Goal: Task Accomplishment & Management: Use online tool/utility

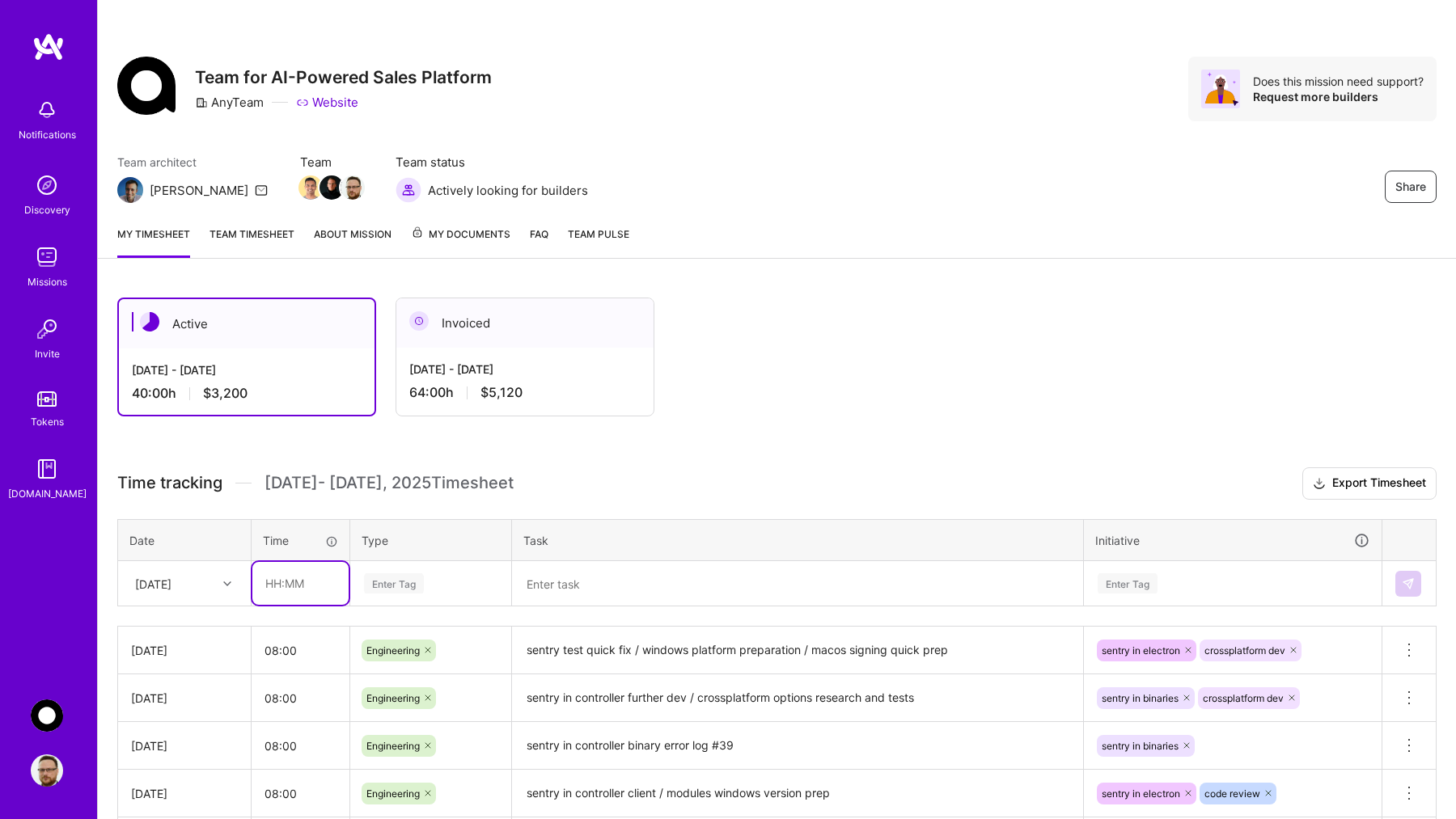
click at [286, 583] on input "text" at bounding box center [300, 583] width 97 height 43
type input "10:00"
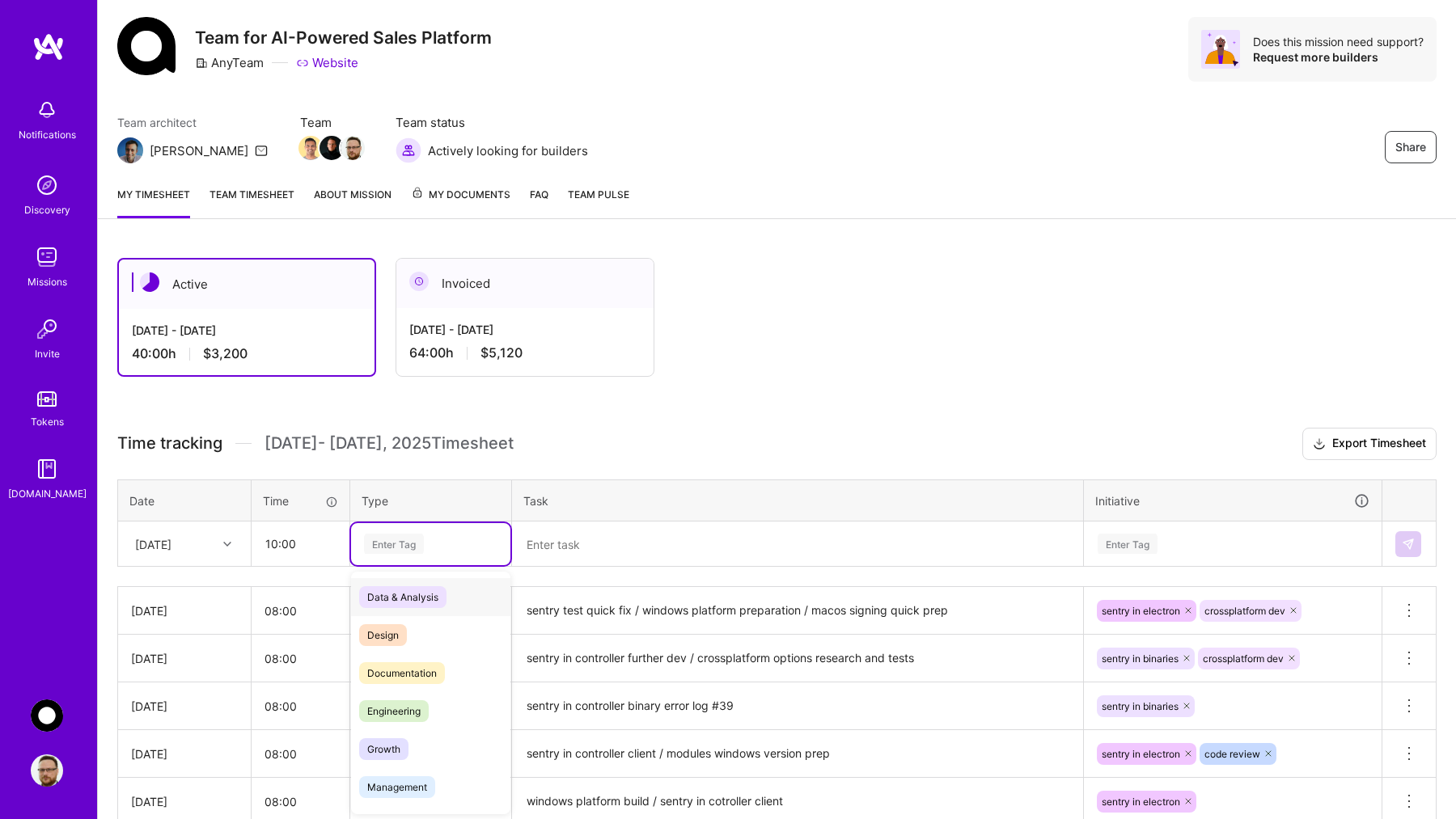
scroll to position [40, 0]
click at [419, 539] on div "Enter Tag" at bounding box center [393, 543] width 60 height 25
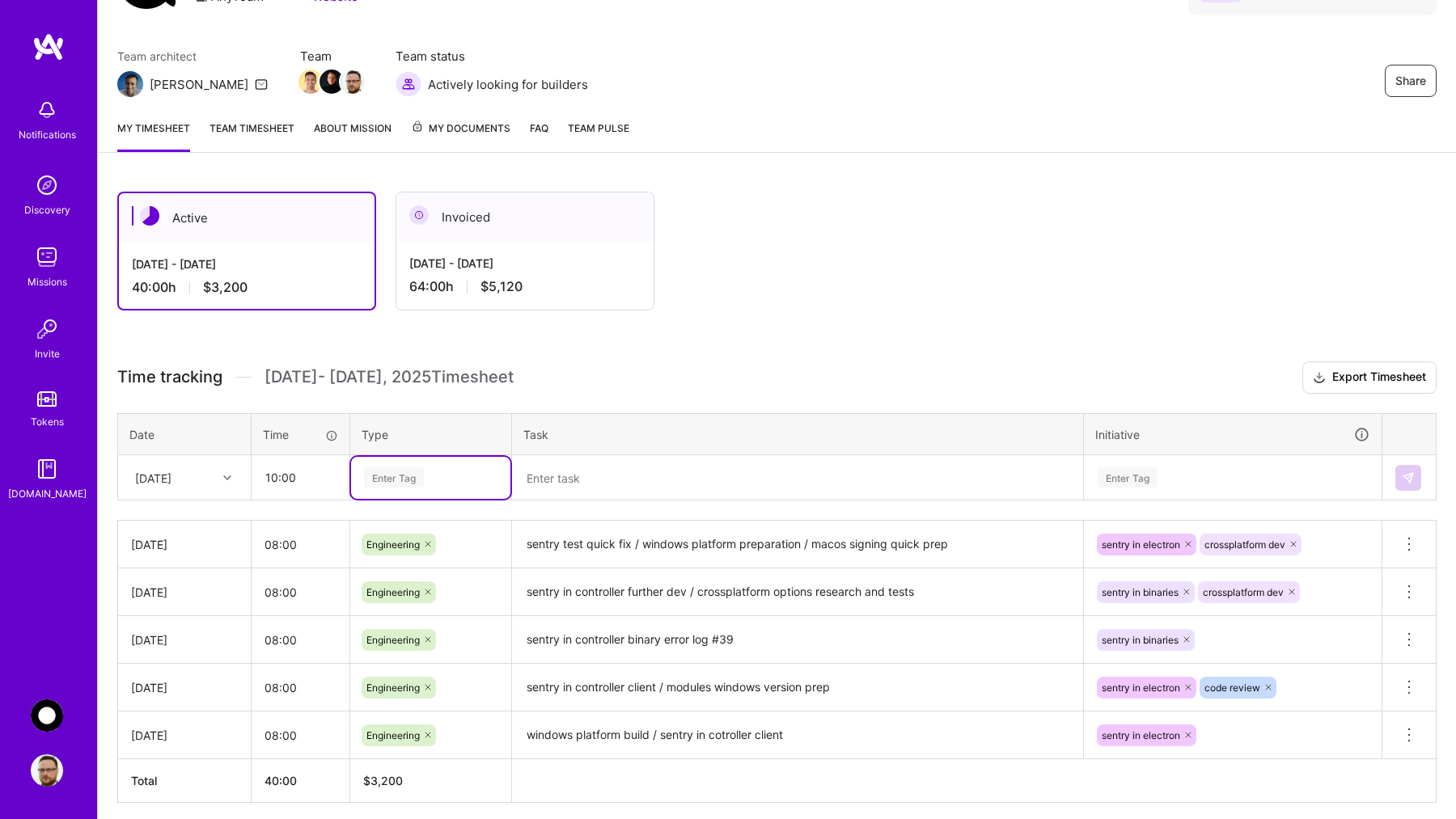
scroll to position [107, 0]
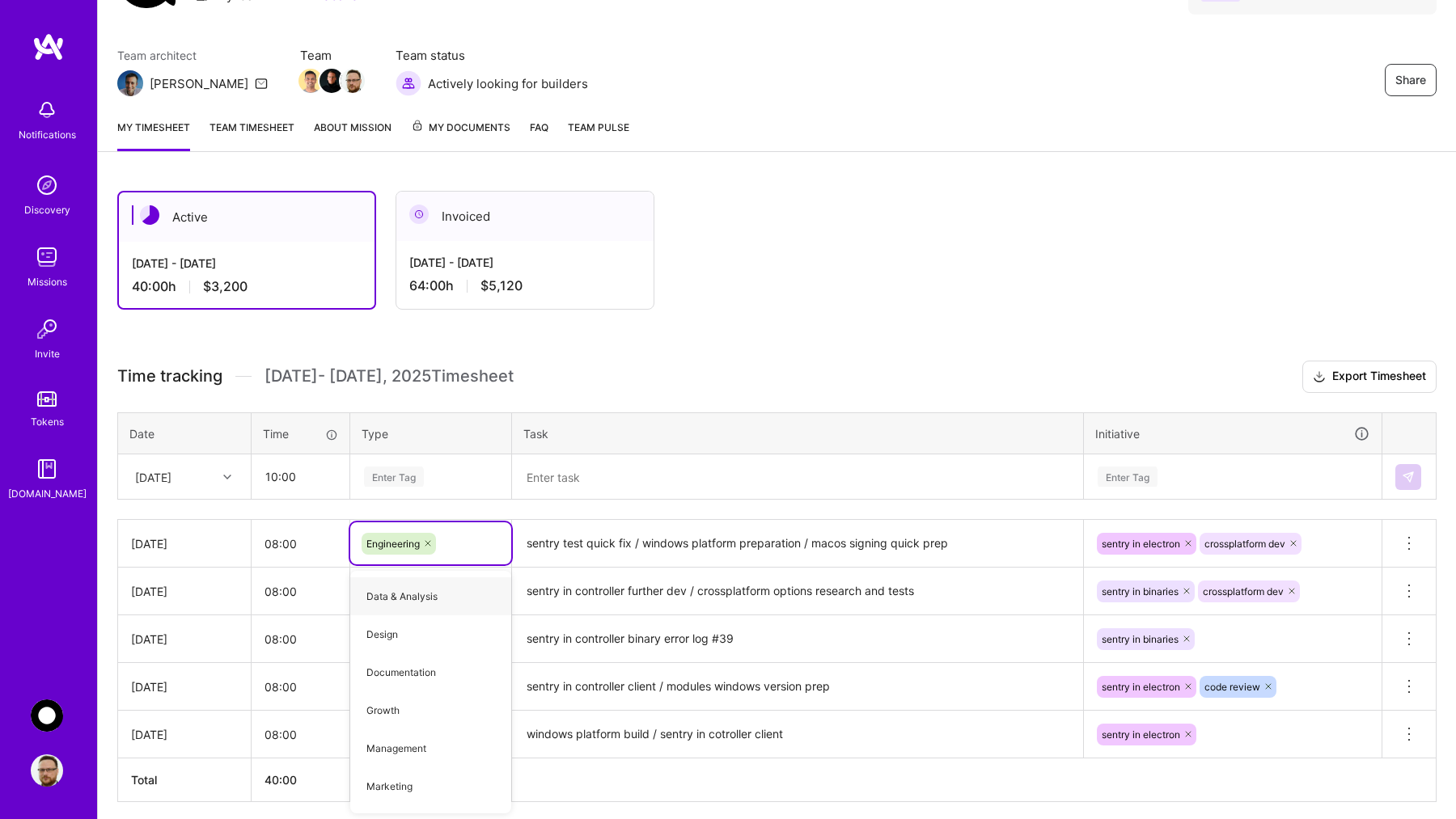
click at [436, 481] on div "Enter Tag" at bounding box center [430, 477] width 137 height 20
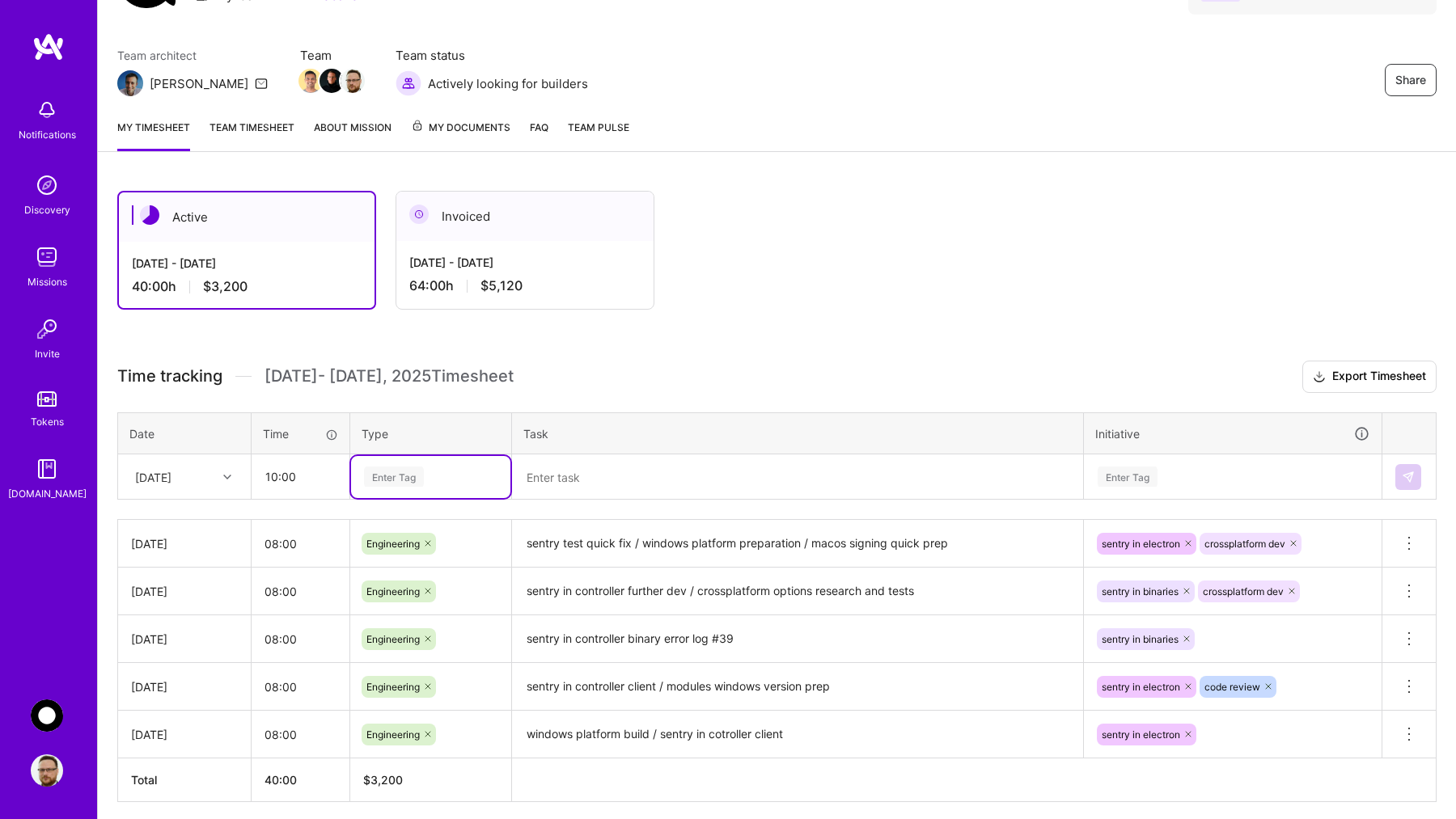
click at [439, 475] on div "Enter Tag" at bounding box center [430, 477] width 137 height 20
type input "en"
click at [390, 563] on span "Engineering" at bounding box center [394, 568] width 70 height 22
click at [575, 471] on textarea at bounding box center [797, 477] width 568 height 42
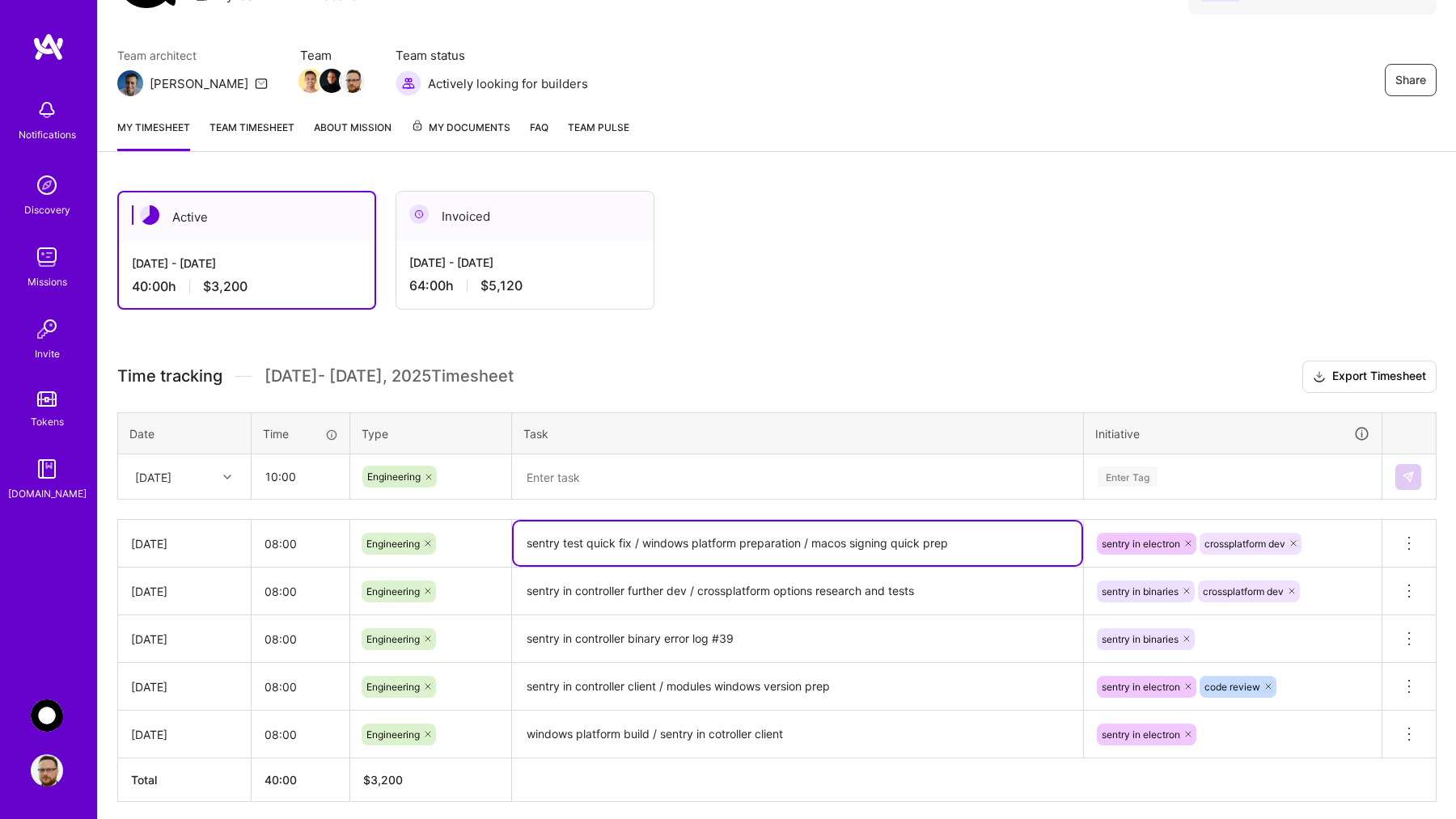
drag, startPoint x: 961, startPoint y: 546, endPoint x: 817, endPoint y: 548, distance: 144.0
click at [817, 548] on textarea "sentry test quick fix / windows platform preparation / macos signing quick prep" at bounding box center [797, 543] width 568 height 44
click at [896, 535] on textarea "sentry test quick fix / windows platform preparation / macos signing quick prep" at bounding box center [797, 543] width 568 height 44
drag, startPoint x: 896, startPoint y: 543, endPoint x: 812, endPoint y: 543, distance: 84.0
click at [812, 543] on textarea "sentry test quick fix / windows platform preparation / macos signing quick prep" at bounding box center [797, 543] width 568 height 44
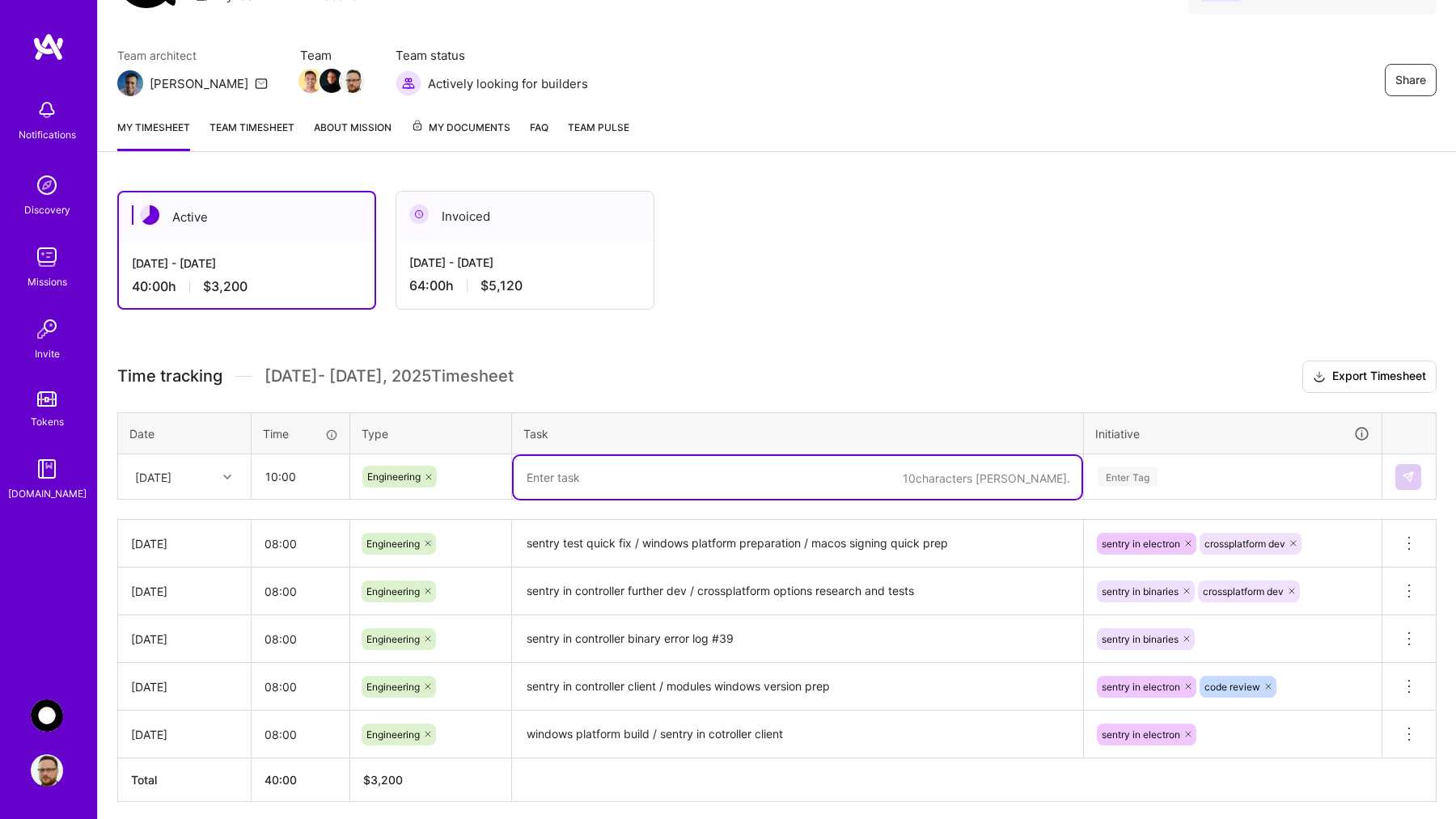
click at [617, 486] on textarea at bounding box center [797, 477] width 568 height 43
paste textarea "macos signing"
type textarea "macos signing"
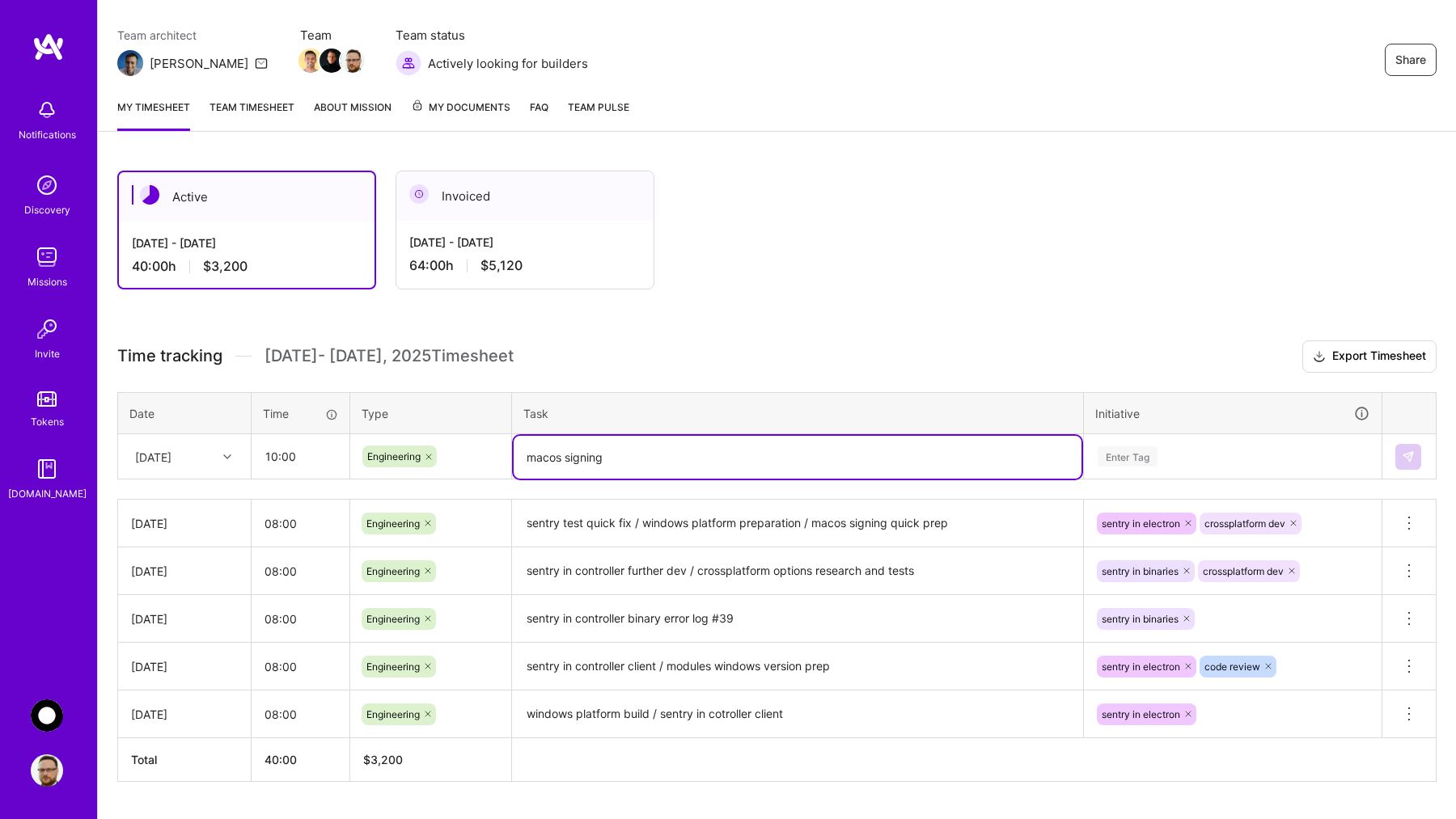
click at [1212, 473] on div "Enter Tag" at bounding box center [1233, 457] width 296 height 42
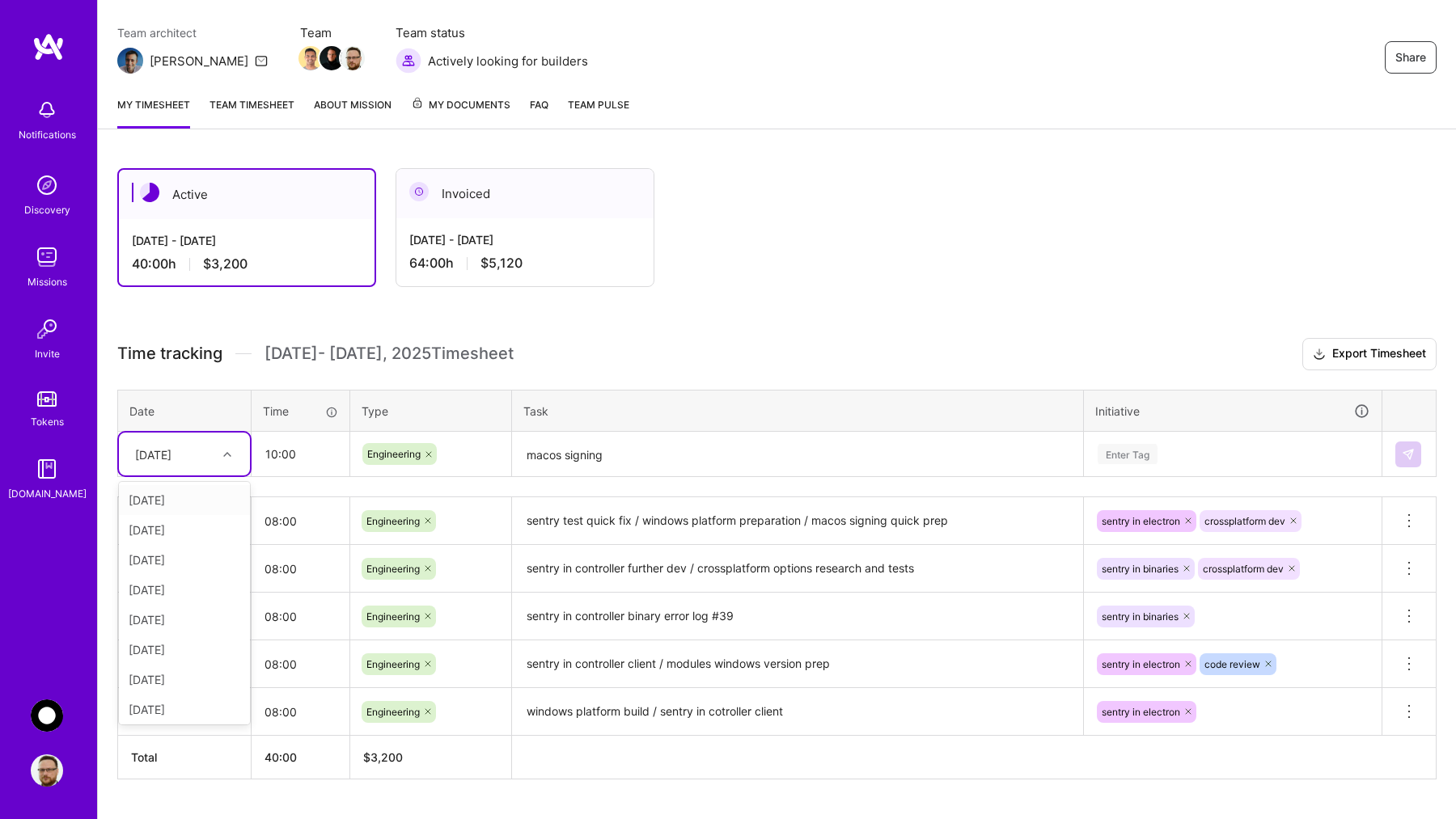
click at [218, 449] on div at bounding box center [229, 454] width 25 height 21
click at [170, 710] on div "[DATE]" at bounding box center [185, 710] width 131 height 30
click at [294, 468] on input "10:00" at bounding box center [300, 454] width 97 height 43
drag, startPoint x: 303, startPoint y: 463, endPoint x: 253, endPoint y: 462, distance: 50.0
click at [253, 462] on input "10:00" at bounding box center [300, 454] width 97 height 43
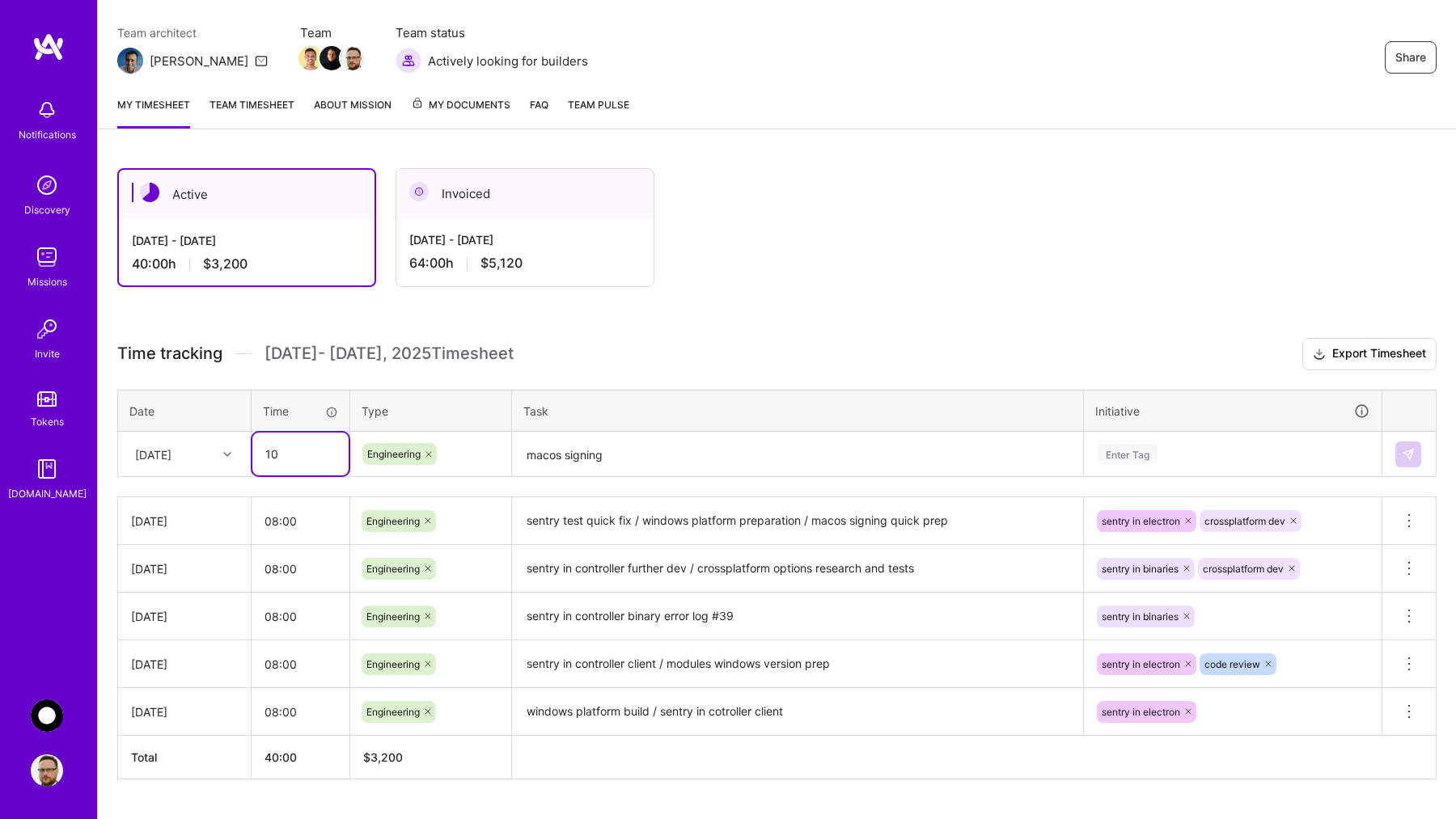
type input "1"
type input "08:00"
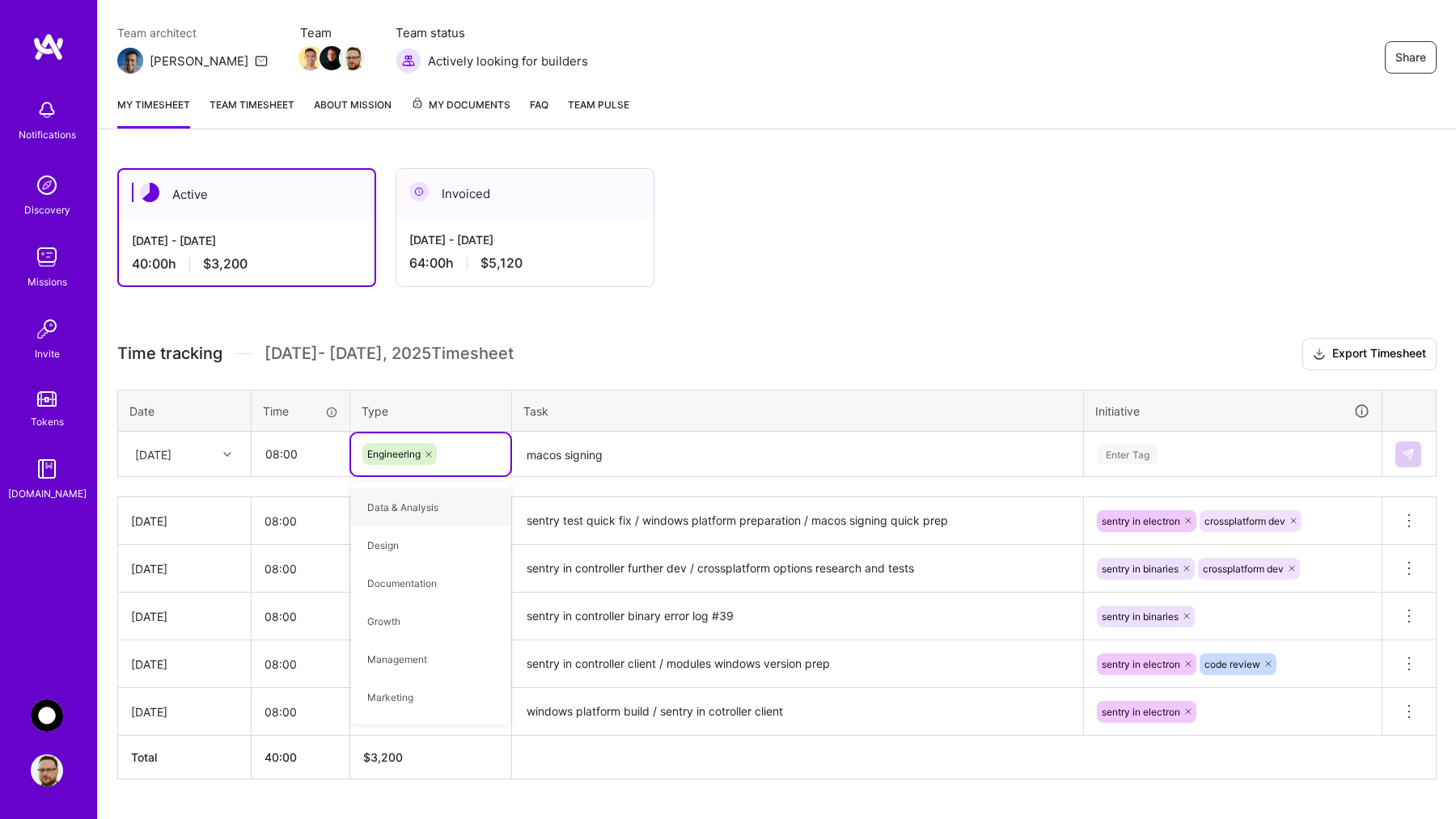
click at [1198, 441] on div "Enter Tag" at bounding box center [1233, 454] width 296 height 42
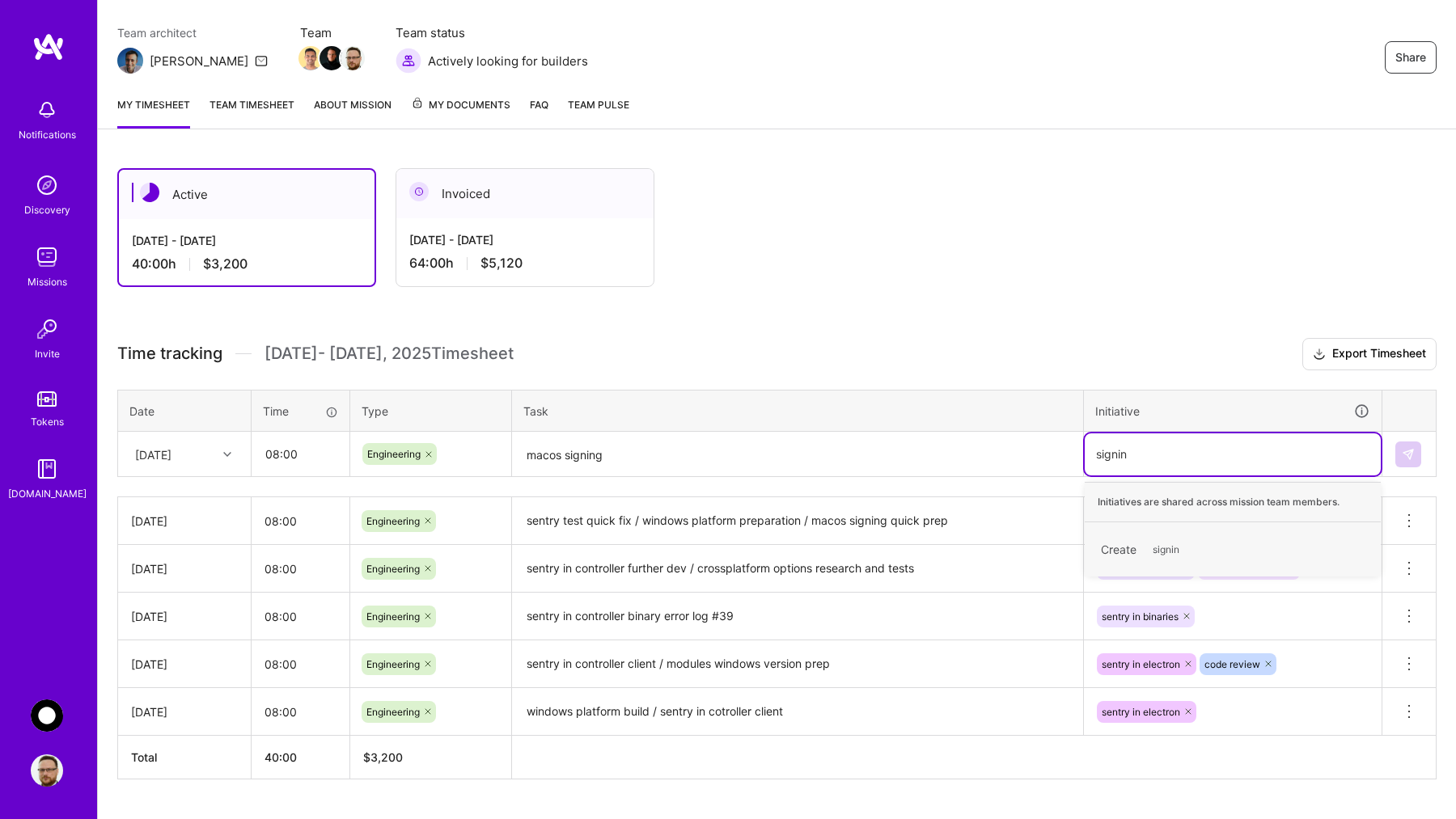
type input "signing"
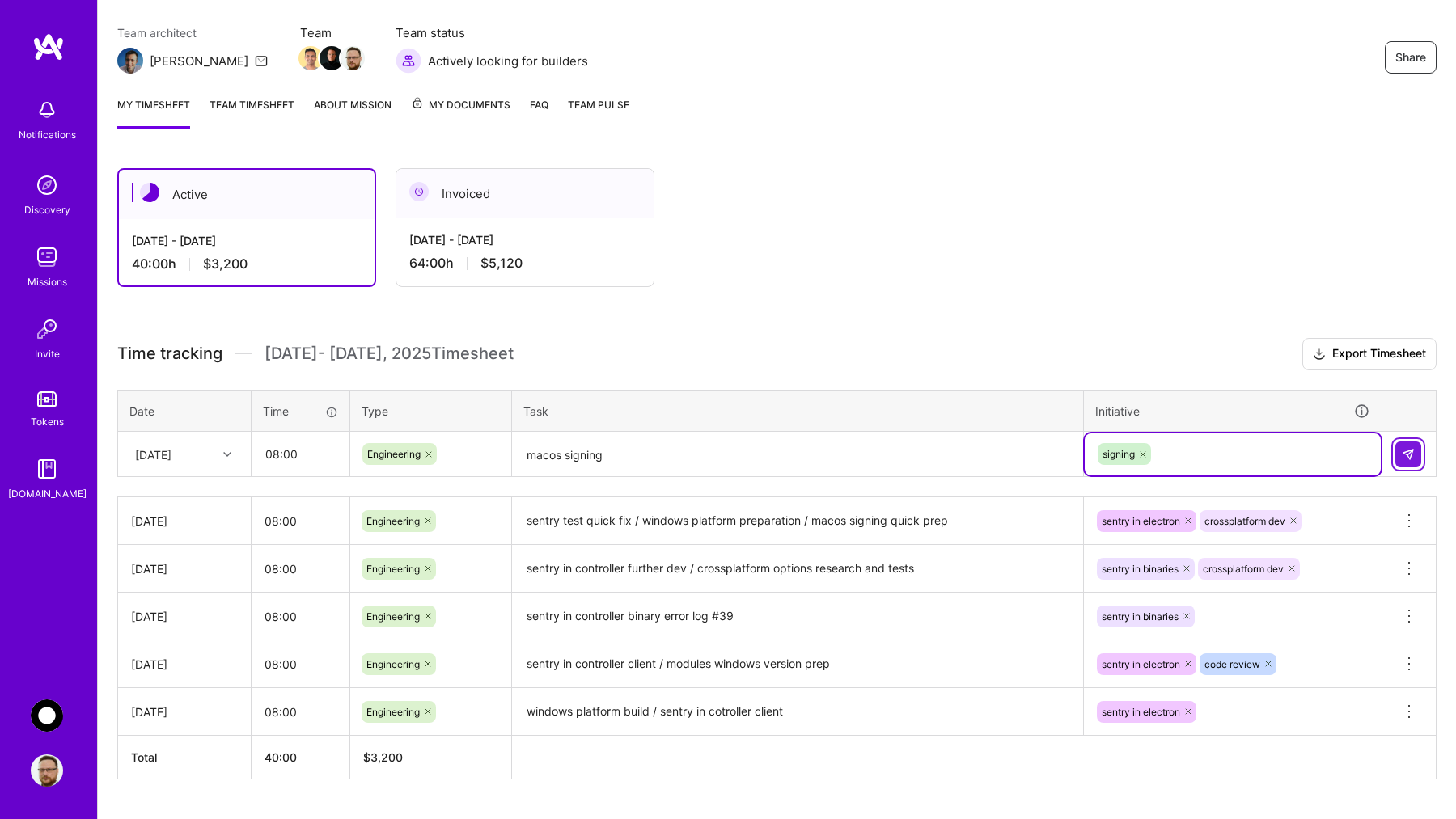
click at [1407, 459] on img at bounding box center [1408, 454] width 13 height 13
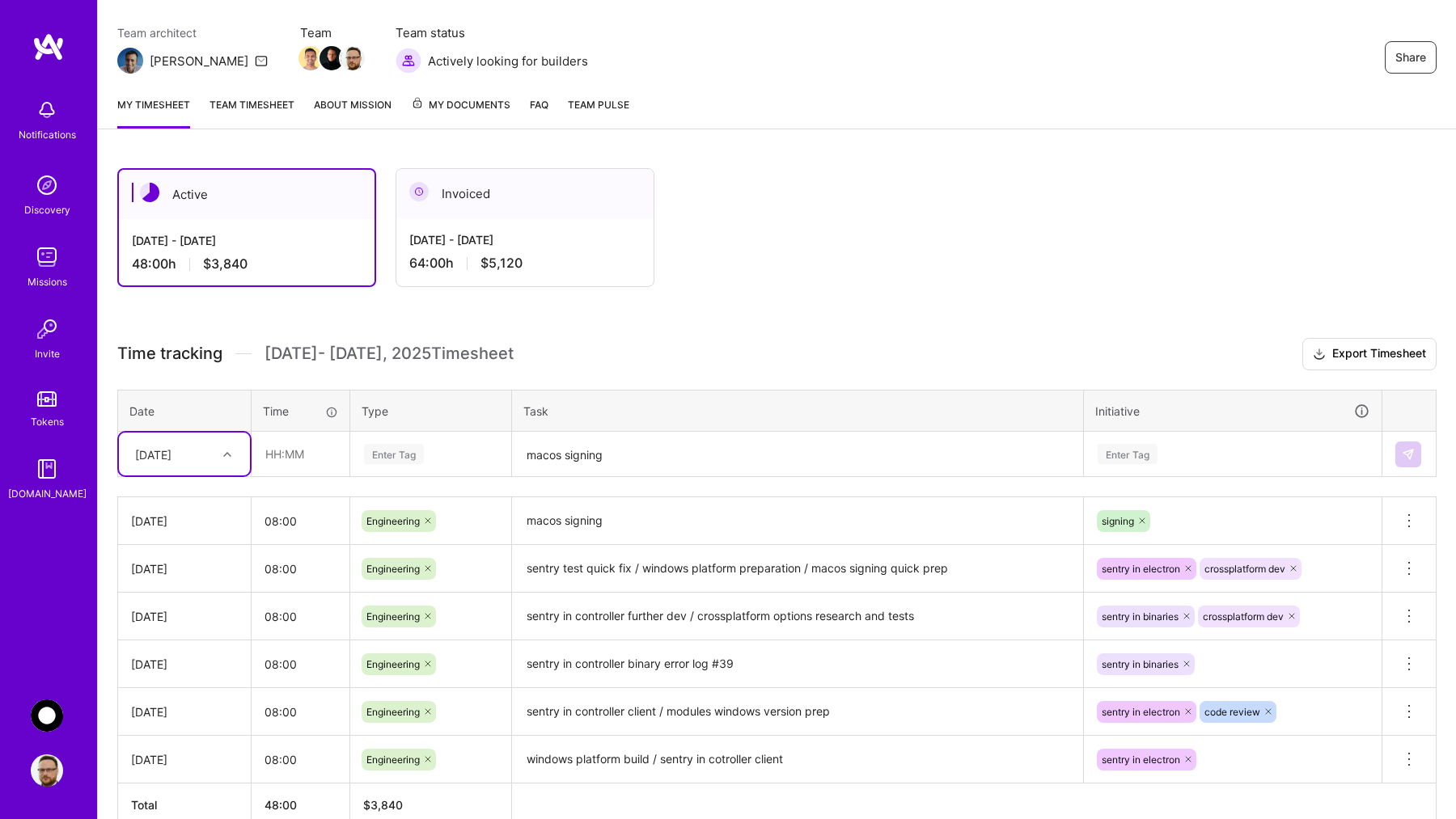
click at [236, 455] on div at bounding box center [229, 454] width 25 height 21
click at [182, 706] on div "[DATE]" at bounding box center [185, 710] width 131 height 30
click at [295, 457] on input "text" at bounding box center [300, 454] width 97 height 43
type input "10:00"
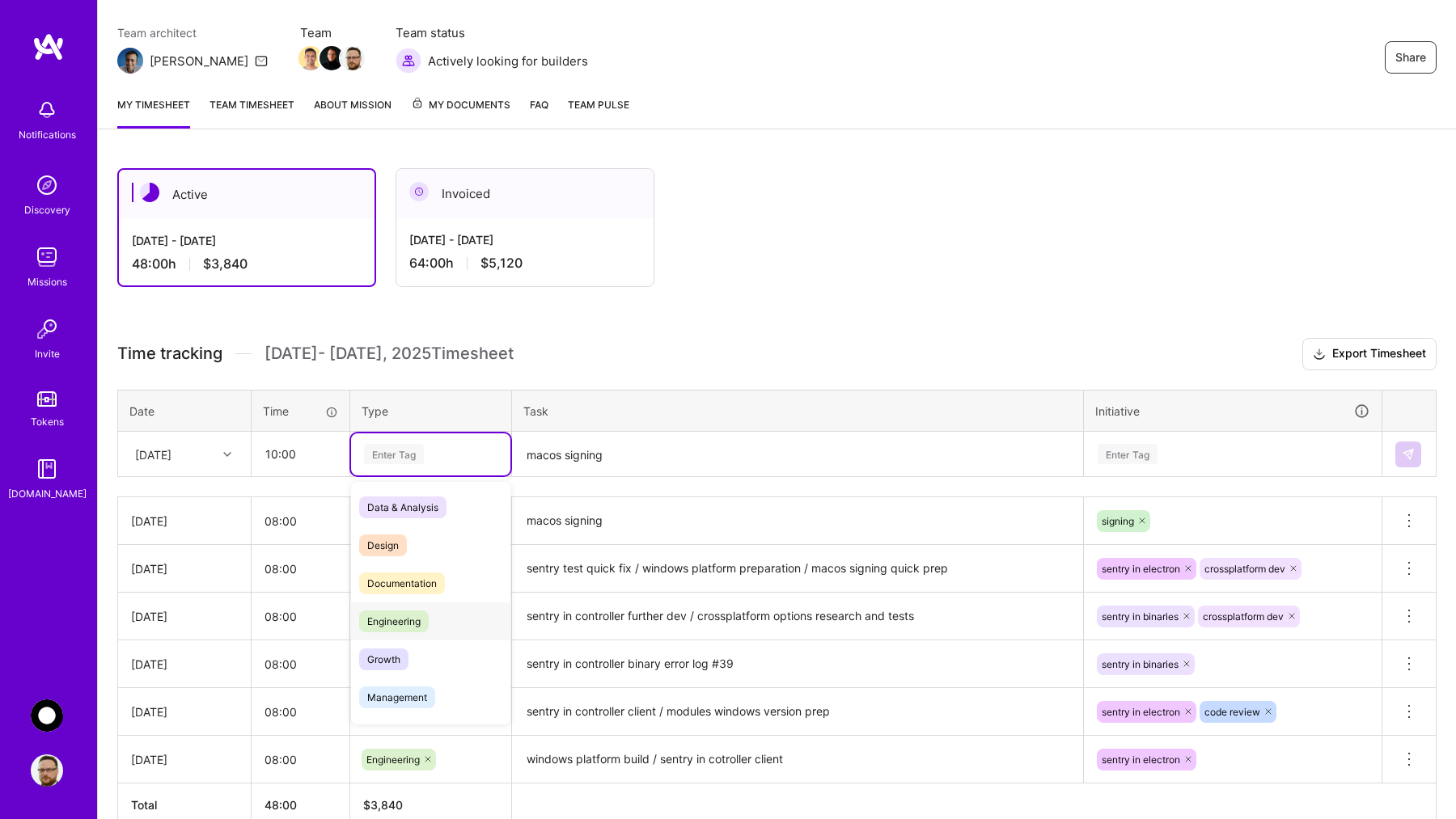
click at [392, 622] on span "Engineering" at bounding box center [394, 622] width 70 height 22
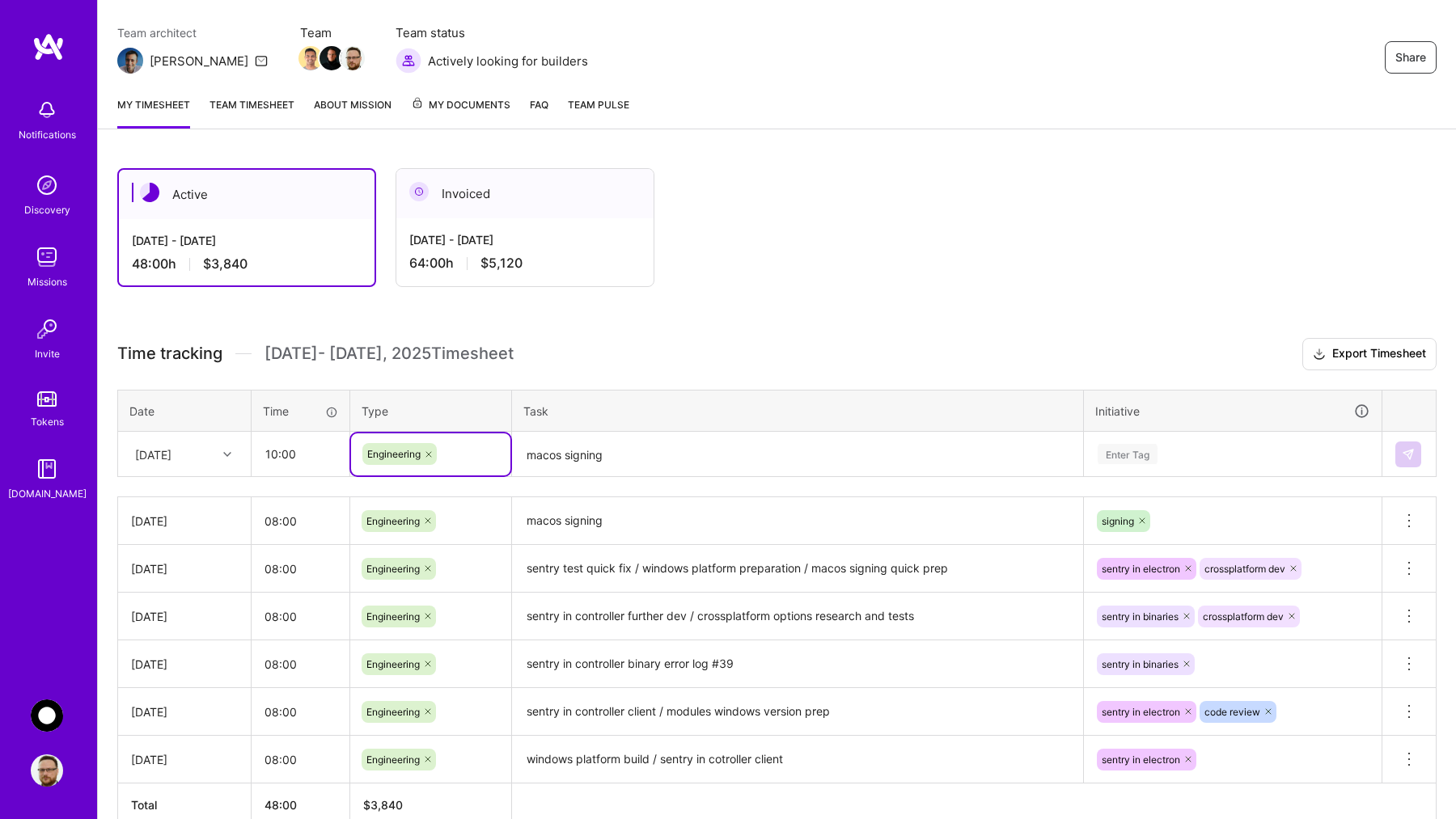
click at [591, 454] on textarea "macos signing" at bounding box center [797, 454] width 568 height 43
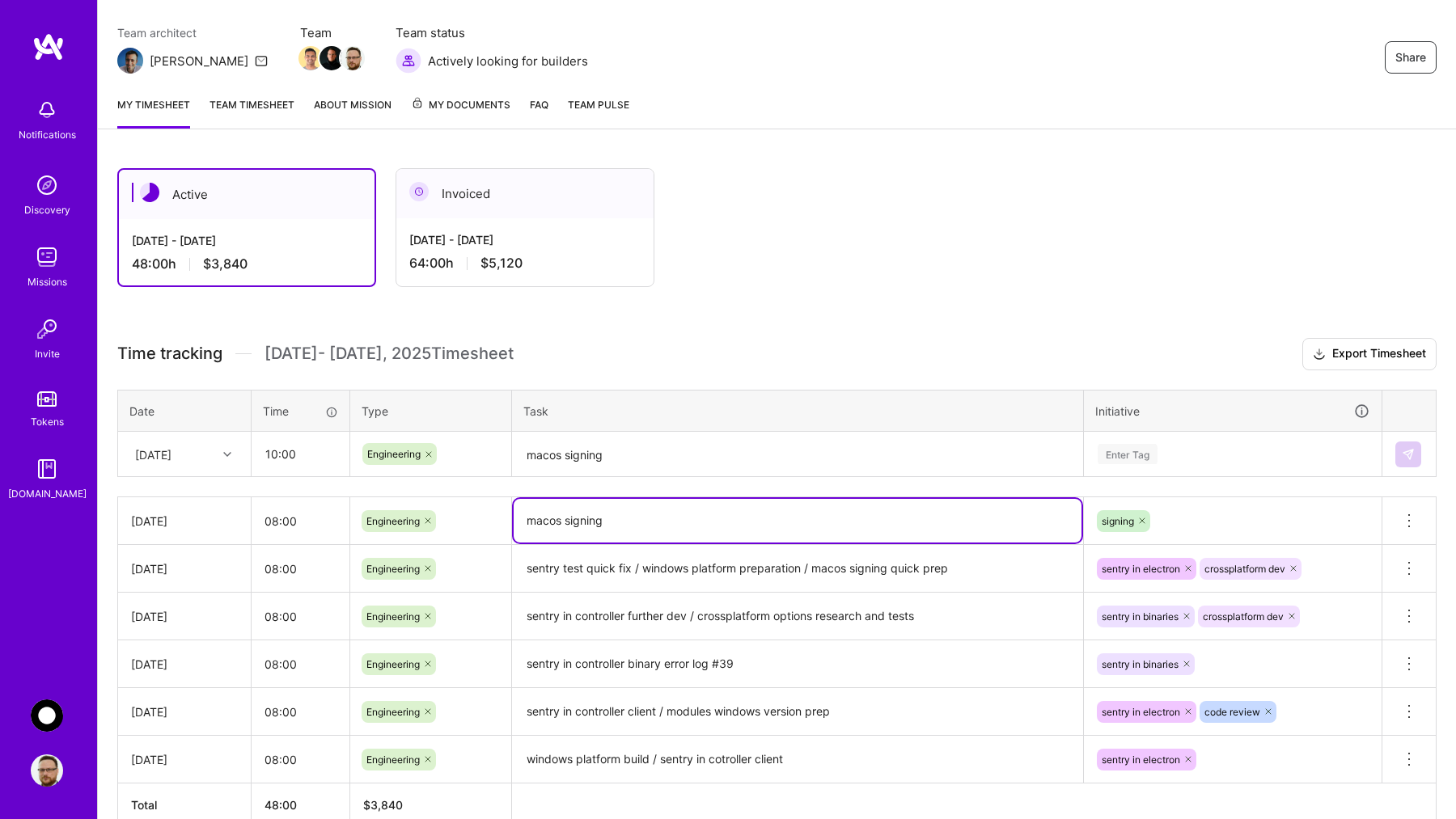
drag, startPoint x: 614, startPoint y: 517, endPoint x: 513, endPoint y: 517, distance: 101.0
click at [513, 517] on textarea "macos signing" at bounding box center [797, 521] width 568 height 44
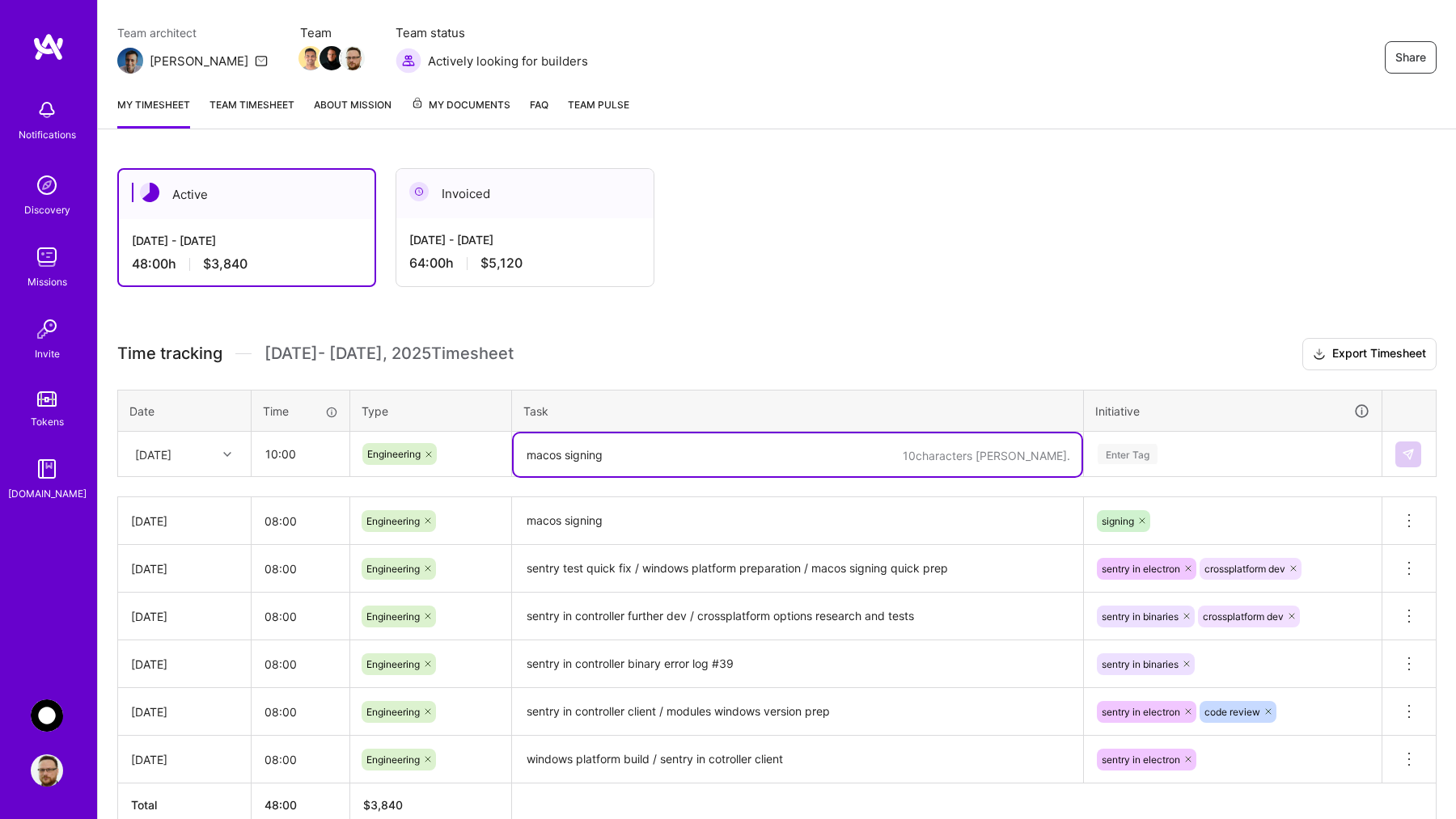
click at [582, 455] on textarea "macos signing" at bounding box center [797, 454] width 568 height 43
paste textarea "macos signing"
type textarea "macos signing"
click at [1170, 449] on div "Enter Tag" at bounding box center [1233, 454] width 273 height 20
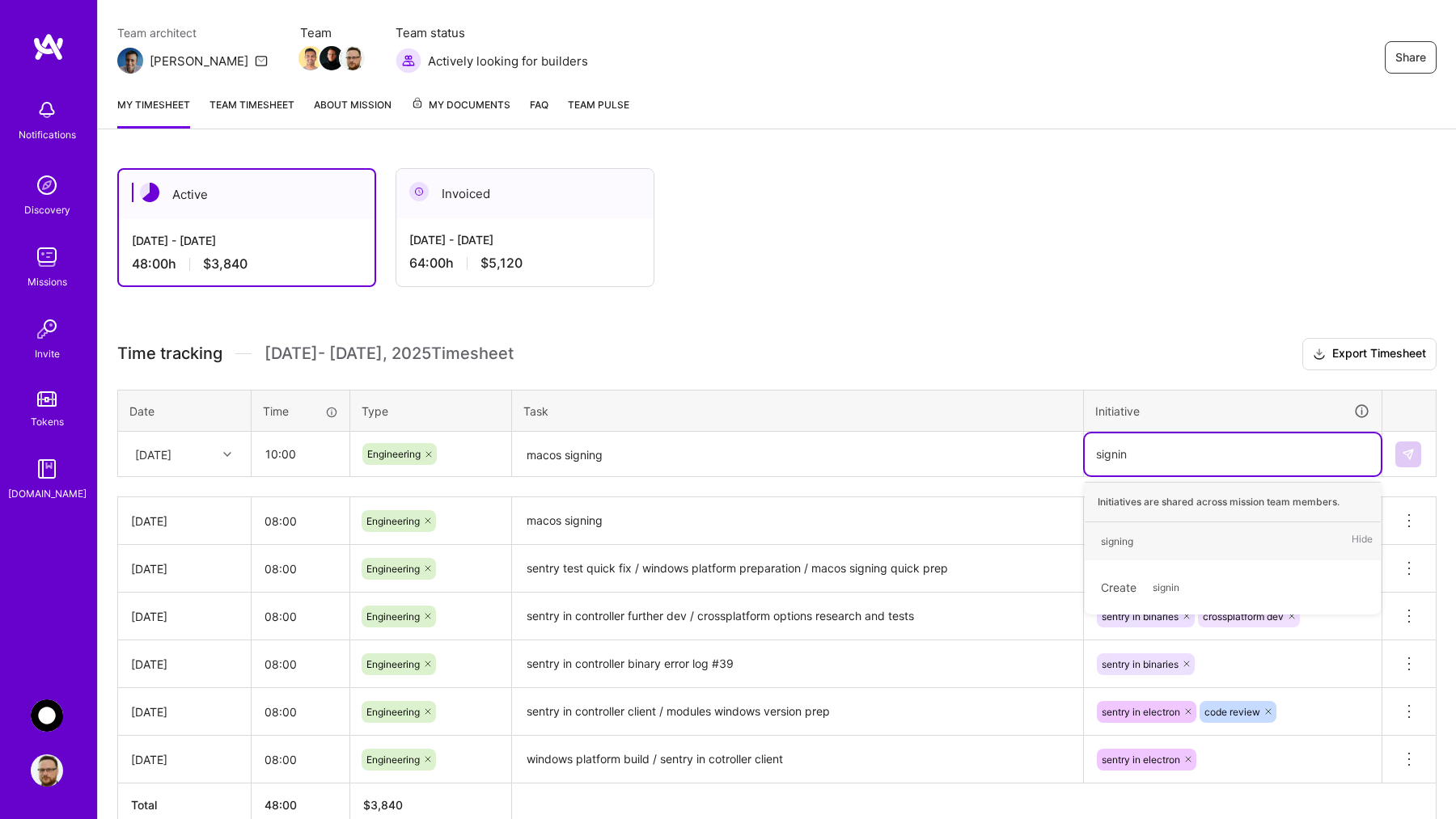
type input "signing"
click at [1119, 534] on div "signing" at bounding box center [1117, 542] width 33 height 17
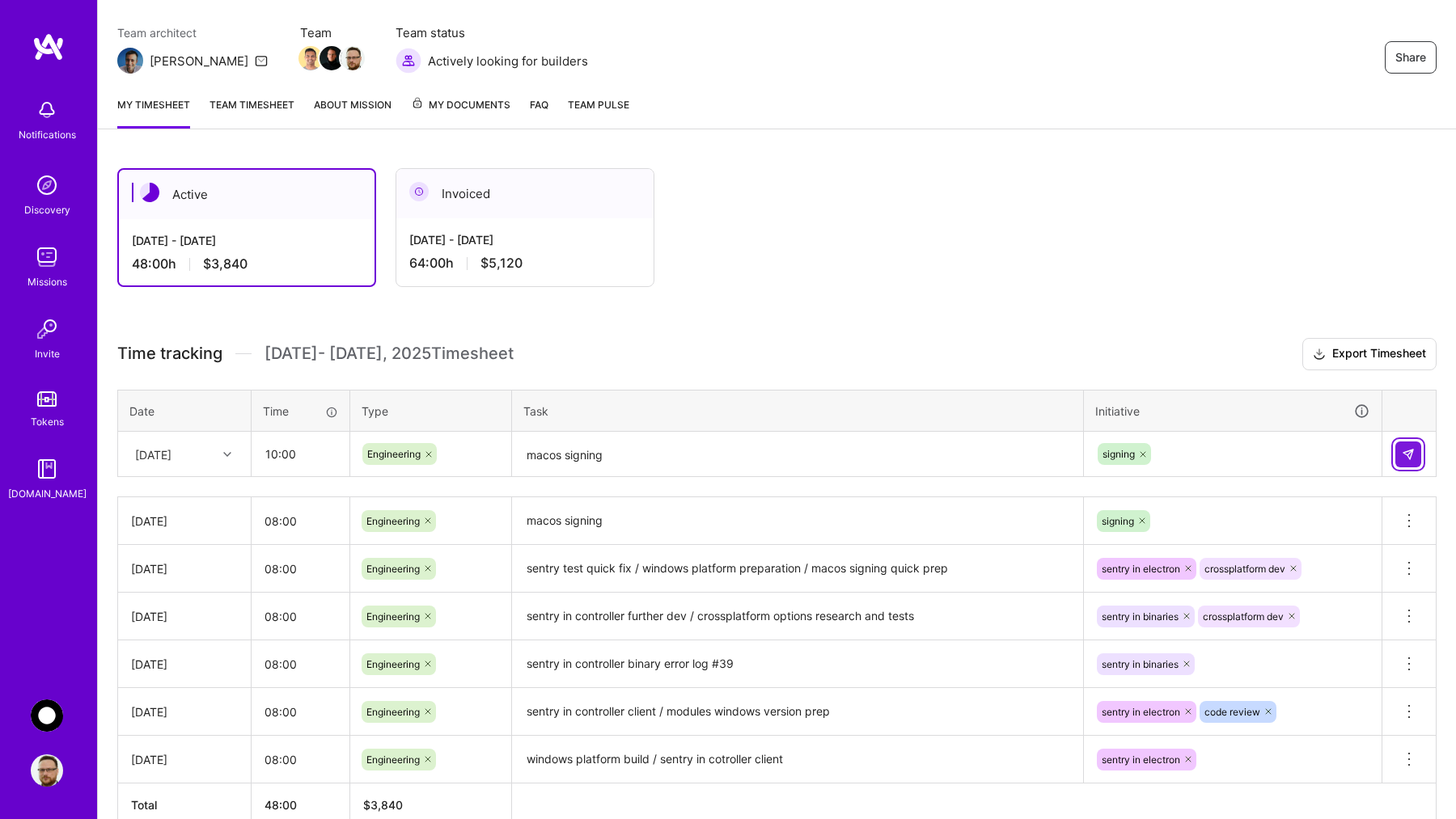
click at [1406, 454] on img at bounding box center [1408, 454] width 13 height 13
